Goal: Find contact information: Find contact information

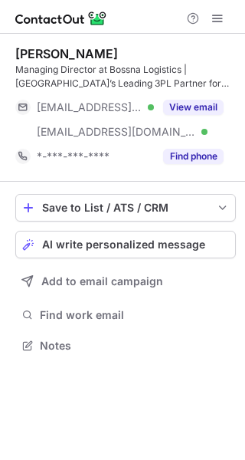
scroll to position [335, 245]
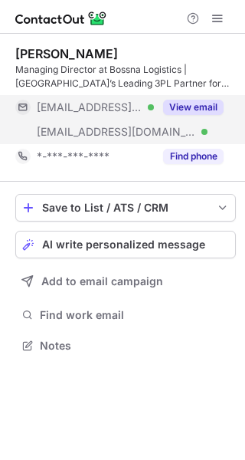
click at [206, 102] on button "View email" at bounding box center [193, 107] width 61 height 15
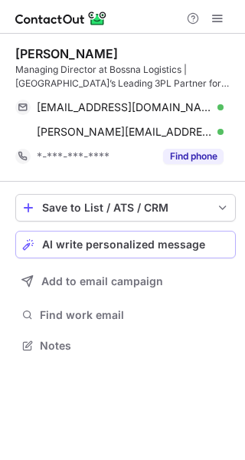
scroll to position [335, 245]
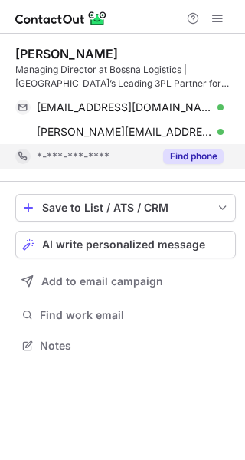
click at [203, 153] on button "Find phone" at bounding box center [193, 156] width 61 height 15
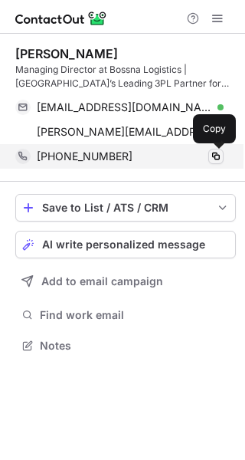
click at [222, 153] on span at bounding box center [216, 156] width 12 height 12
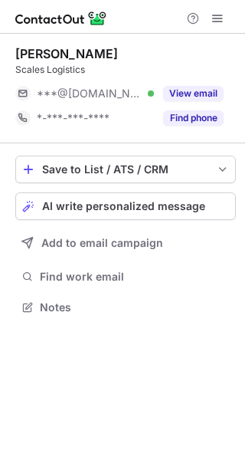
scroll to position [297, 245]
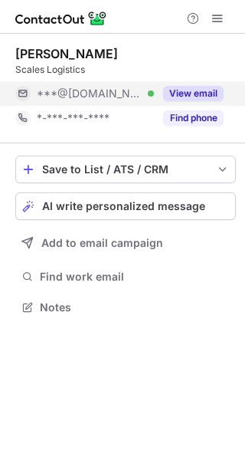
click at [188, 100] on button "View email" at bounding box center [193, 93] width 61 height 15
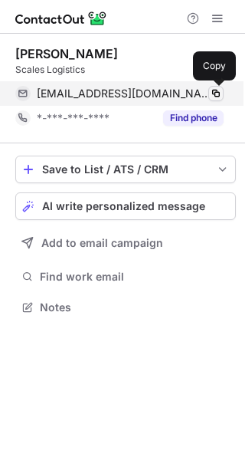
click at [216, 95] on span at bounding box center [216, 93] width 12 height 12
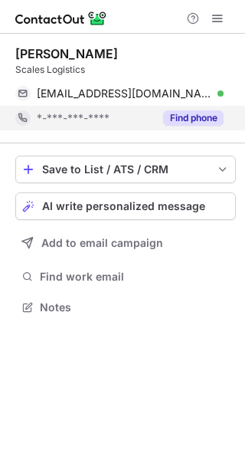
scroll to position [297, 245]
click at [204, 120] on button "Find phone" at bounding box center [193, 117] width 61 height 15
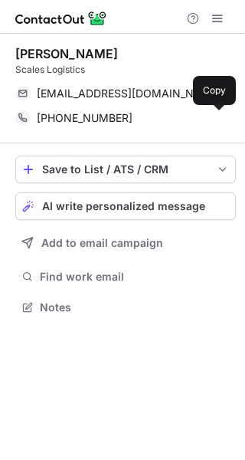
click at [222, 117] on button at bounding box center [216, 117] width 15 height 15
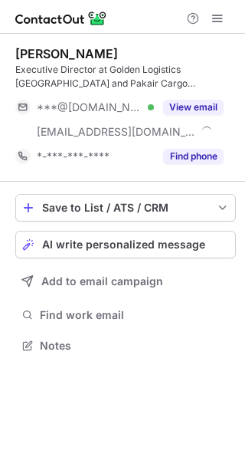
scroll to position [335, 245]
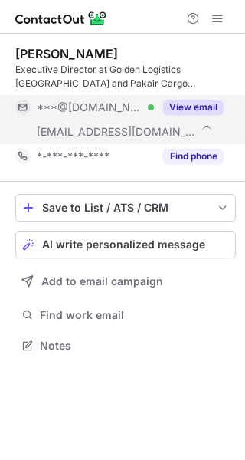
click at [187, 104] on button "View email" at bounding box center [193, 107] width 61 height 15
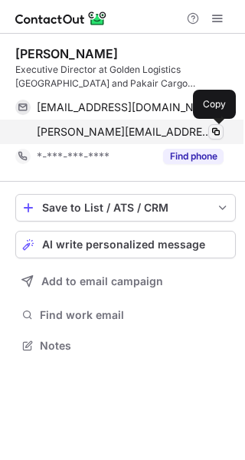
click at [218, 133] on span at bounding box center [216, 132] width 12 height 12
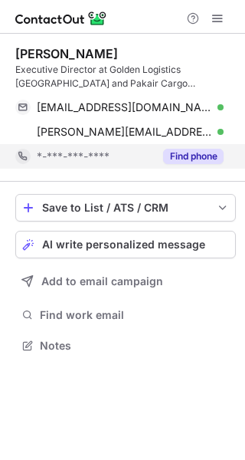
scroll to position [335, 245]
click at [199, 159] on button "Find phone" at bounding box center [193, 156] width 61 height 15
